Goal: Task Accomplishment & Management: Use online tool/utility

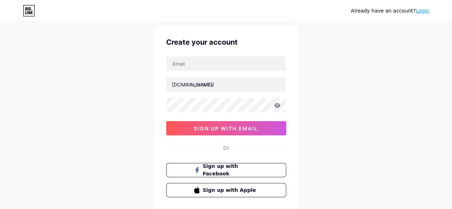
scroll to position [20, 0]
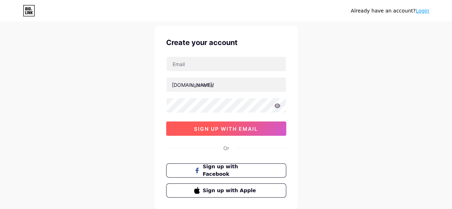
click at [206, 126] on span "sign up with email" at bounding box center [226, 129] width 64 height 6
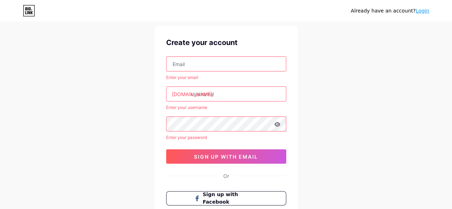
click at [203, 60] on input "text" at bounding box center [225, 64] width 119 height 14
type input "[EMAIL_ADDRESS][DOMAIN_NAME]"
click at [227, 92] on input "text" at bounding box center [225, 94] width 119 height 14
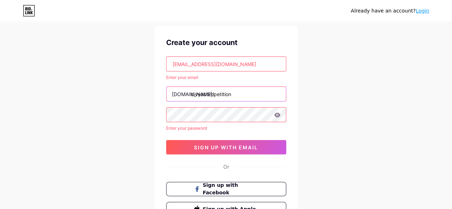
type input "divyacompetition"
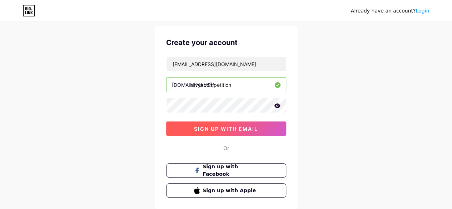
click at [205, 123] on button "sign up with email" at bounding box center [226, 128] width 120 height 14
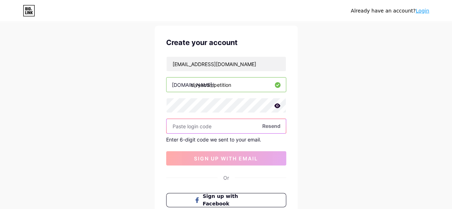
paste input "498030"
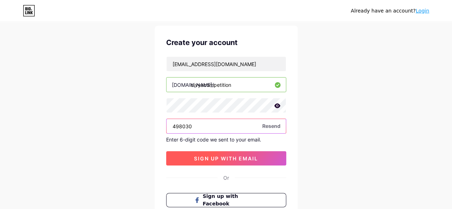
type input "498030"
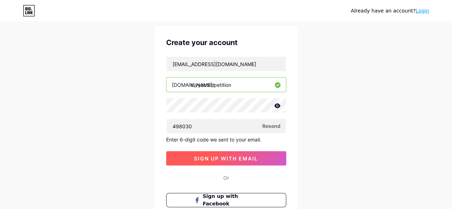
click at [202, 159] on span "sign up with email" at bounding box center [226, 158] width 64 height 6
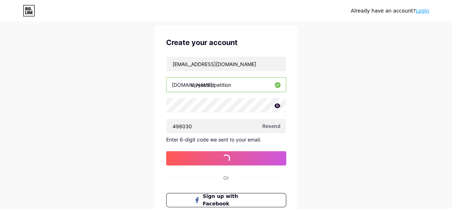
scroll to position [0, 0]
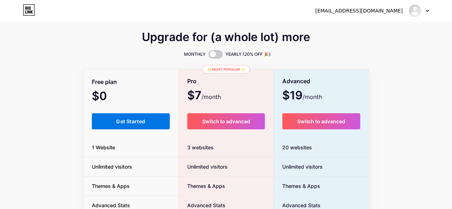
click at [141, 123] on span "Get Started" at bounding box center [130, 121] width 29 height 6
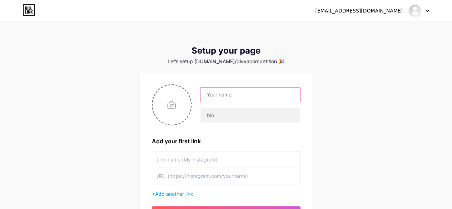
click at [211, 95] on input "text" at bounding box center [249, 94] width 99 height 14
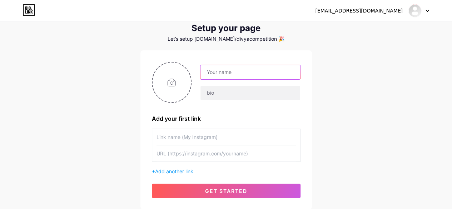
scroll to position [23, 0]
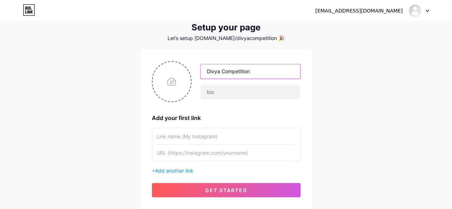
type input "Divya Competition"
click at [189, 149] on input "text" at bounding box center [225, 153] width 139 height 16
click at [189, 141] on input "text" at bounding box center [225, 136] width 139 height 16
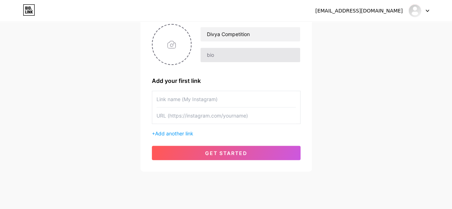
scroll to position [71, 0]
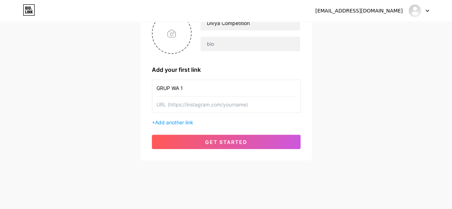
type input "GRUP WA 1"
click at [201, 99] on input "text" at bounding box center [225, 104] width 139 height 16
paste input "[DOMAIN_NAME][URL]"
type input "[DOMAIN_NAME][URL]"
click at [201, 85] on input "GRUP WA 1" at bounding box center [225, 88] width 139 height 16
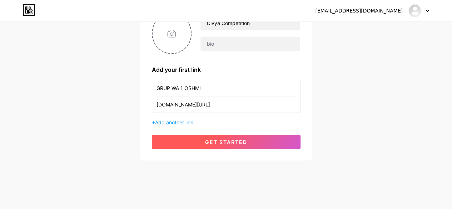
type input "GRUP WA 1 OSHMI"
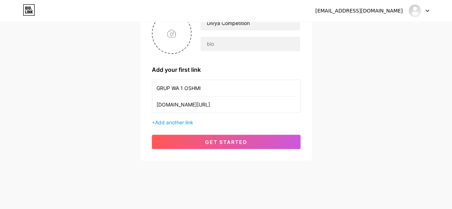
drag, startPoint x: 205, startPoint y: 142, endPoint x: 195, endPoint y: 107, distance: 36.3
click at [195, 107] on div "Divya Competition Add your first link GRUP WA 1 OSHMI [DOMAIN_NAME][URL] + Add …" at bounding box center [226, 81] width 148 height 136
click at [178, 122] on span "Add another link" at bounding box center [174, 122] width 38 height 6
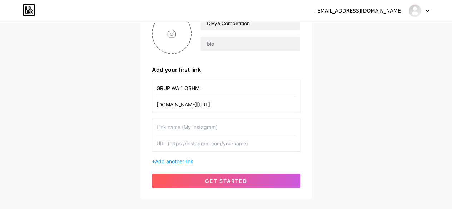
click at [197, 92] on input "GRUP WA 1 OSHMI" at bounding box center [225, 88] width 139 height 16
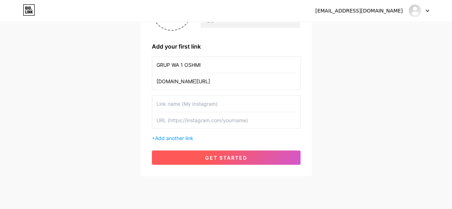
click at [196, 151] on button "get started" at bounding box center [226, 157] width 148 height 14
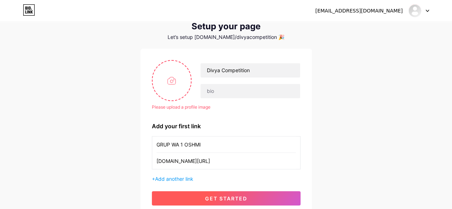
scroll to position [21, 0]
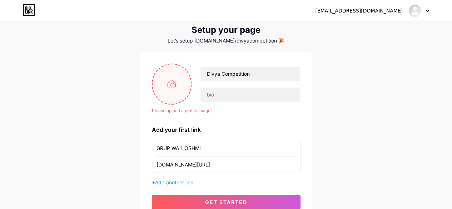
click at [169, 85] on input "file" at bounding box center [171, 84] width 39 height 40
type input "C:\fakepath\Logo divya competition.png"
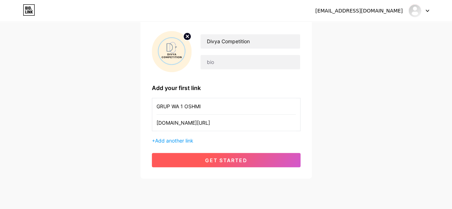
scroll to position [54, 0]
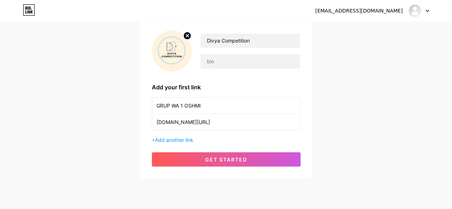
click at [186, 35] on circle at bounding box center [187, 36] width 8 height 8
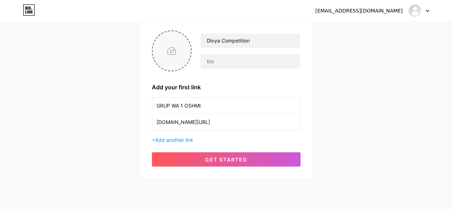
click at [166, 47] on input "file" at bounding box center [171, 51] width 39 height 40
type input "C:\fakepath\logoLombaDivya.png"
click at [368, 80] on div "[EMAIL_ADDRESS][DOMAIN_NAME] Dashboard Logout Setup your page Let’s setup [DOMA…" at bounding box center [226, 73] width 452 height 255
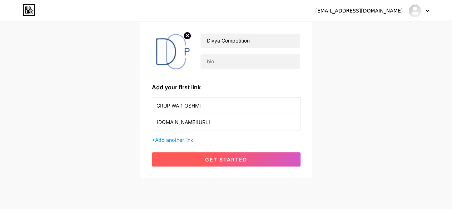
click at [216, 156] on span "get started" at bounding box center [226, 159] width 42 height 6
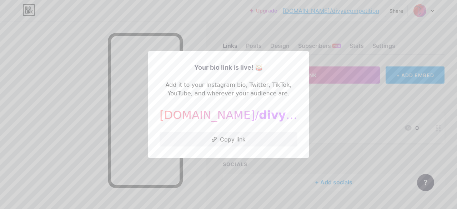
click at [345, 42] on div at bounding box center [228, 104] width 457 height 209
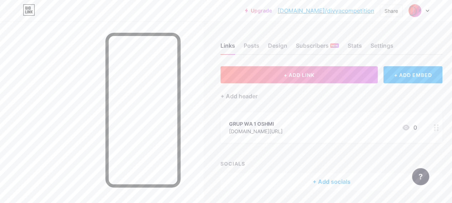
click at [282, 128] on div "[DOMAIN_NAME][URL]" at bounding box center [256, 131] width 54 height 7
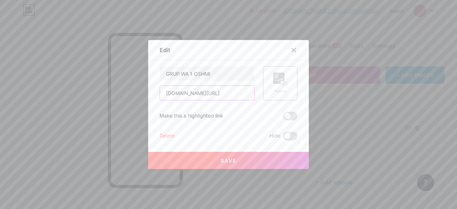
click at [208, 95] on input "[DOMAIN_NAME][URL]" at bounding box center [207, 93] width 94 height 14
paste input "[URL][DOMAIN_NAME]"
type input "[URL][DOMAIN_NAME]"
click at [208, 162] on button "Save" at bounding box center [228, 160] width 161 height 17
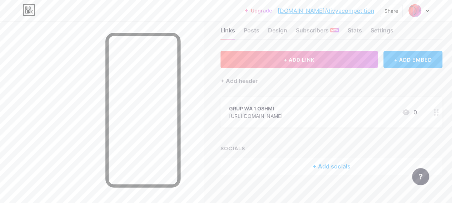
scroll to position [22, 0]
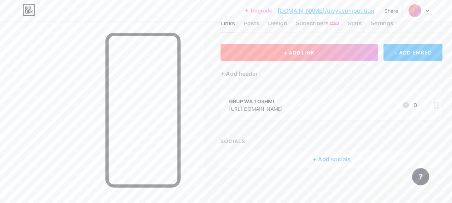
click at [313, 55] on span "+ ADD LINK" at bounding box center [298, 53] width 31 height 6
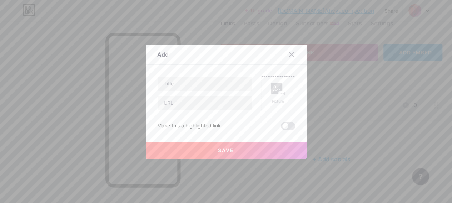
scroll to position [17, 0]
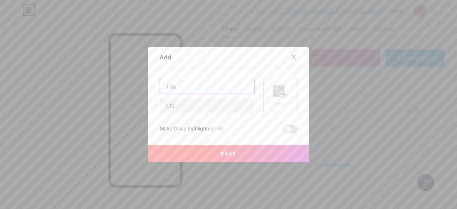
click at [203, 87] on input "text" at bounding box center [207, 86] width 94 height 14
click at [190, 105] on input "text" at bounding box center [207, 106] width 94 height 14
paste input "[DOMAIN_NAME][URL]"
type input "[DOMAIN_NAME][URL]"
click at [179, 87] on input "text" at bounding box center [207, 86] width 94 height 14
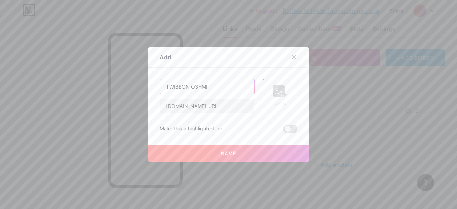
type input "TWIBBON OSHMI"
click at [183, 147] on button "Save" at bounding box center [228, 153] width 161 height 17
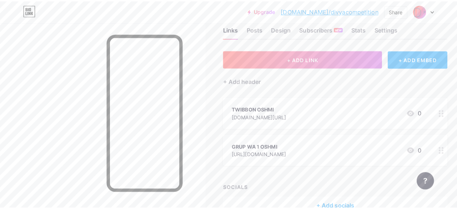
scroll to position [27, 0]
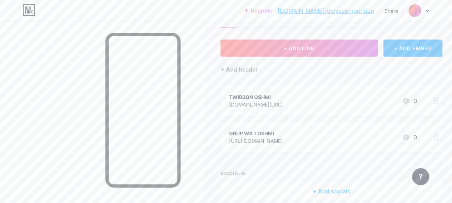
click at [271, 105] on div "[DOMAIN_NAME][URL]" at bounding box center [256, 104] width 54 height 7
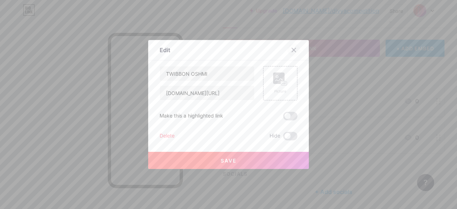
click at [292, 49] on icon at bounding box center [294, 50] width 4 height 4
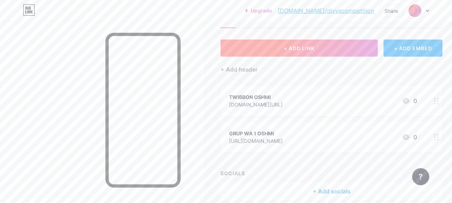
click at [286, 45] on button "+ ADD LINK" at bounding box center [298, 48] width 157 height 17
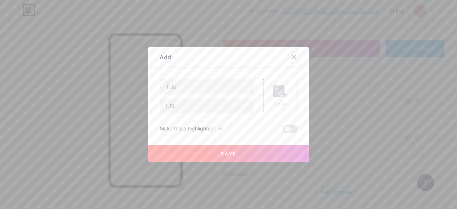
click at [291, 54] on div at bounding box center [293, 57] width 13 height 13
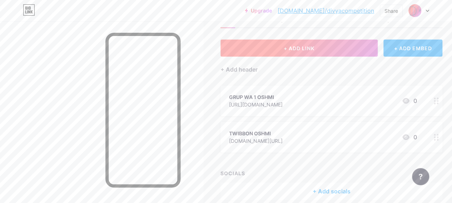
click at [295, 54] on button "+ ADD LINK" at bounding box center [298, 48] width 157 height 17
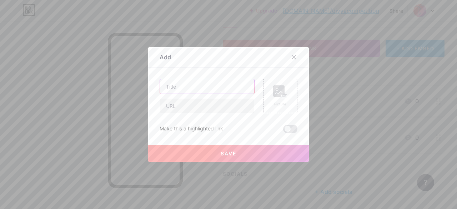
click at [195, 83] on input "text" at bounding box center [207, 86] width 94 height 14
type input "Pendaftaran"
